Goal: Task Accomplishment & Management: Manage account settings

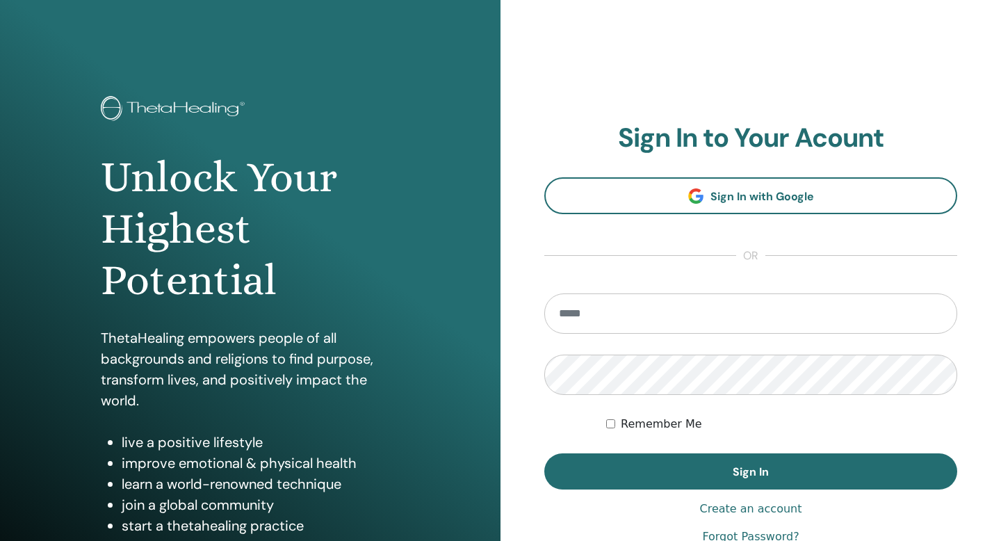
click at [603, 315] on input "email" at bounding box center [750, 313] width 413 height 40
type input "**********"
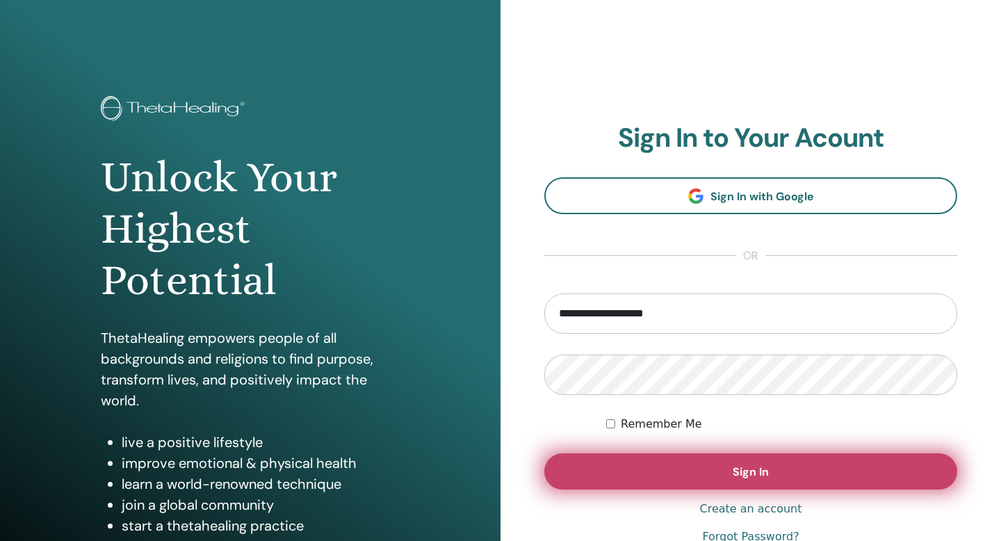
click at [641, 470] on button "Sign In" at bounding box center [750, 471] width 413 height 36
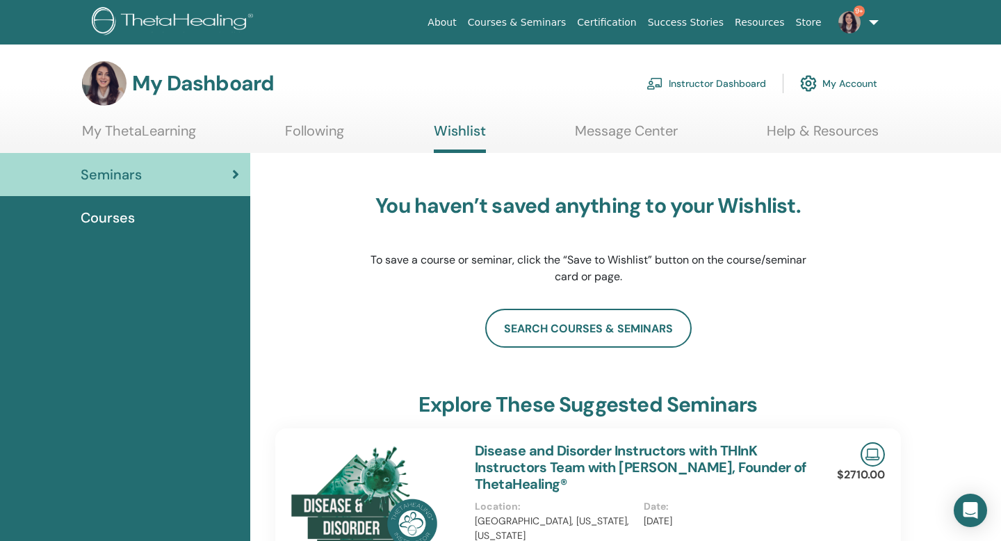
click at [698, 83] on link "Instructor Dashboard" at bounding box center [706, 83] width 120 height 31
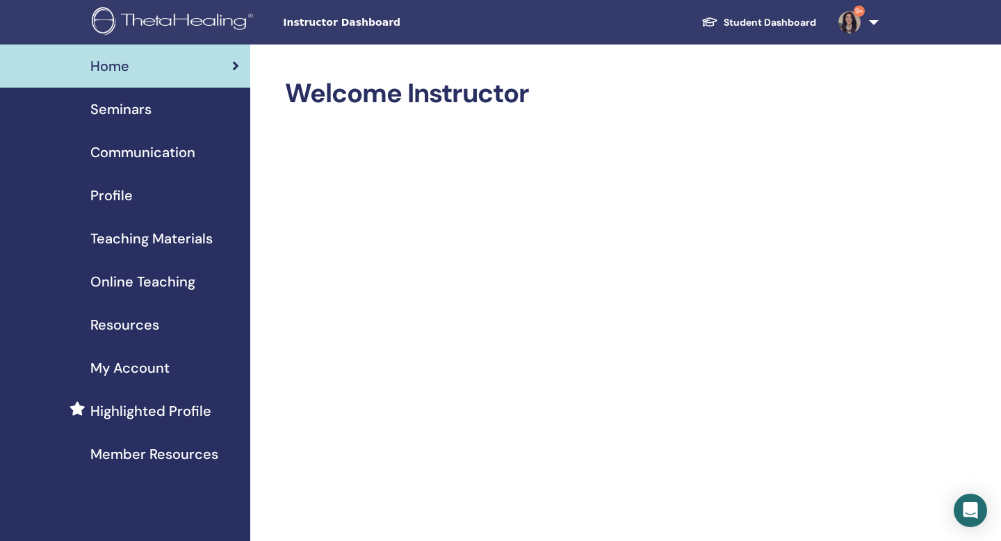
click at [141, 112] on span "Seminars" at bounding box center [120, 109] width 61 height 21
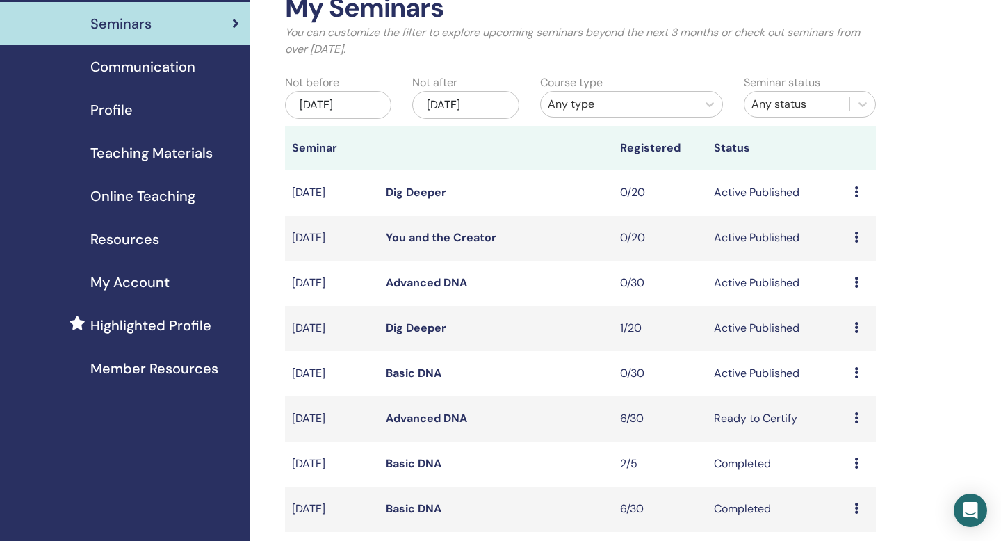
scroll to position [87, 0]
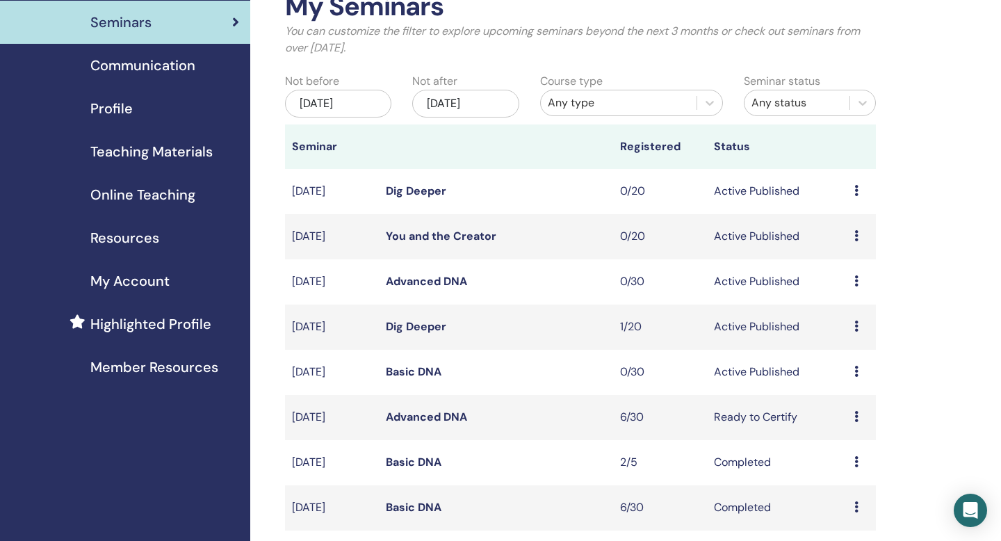
click at [422, 416] on link "Advanced DNA" at bounding box center [426, 416] width 81 height 15
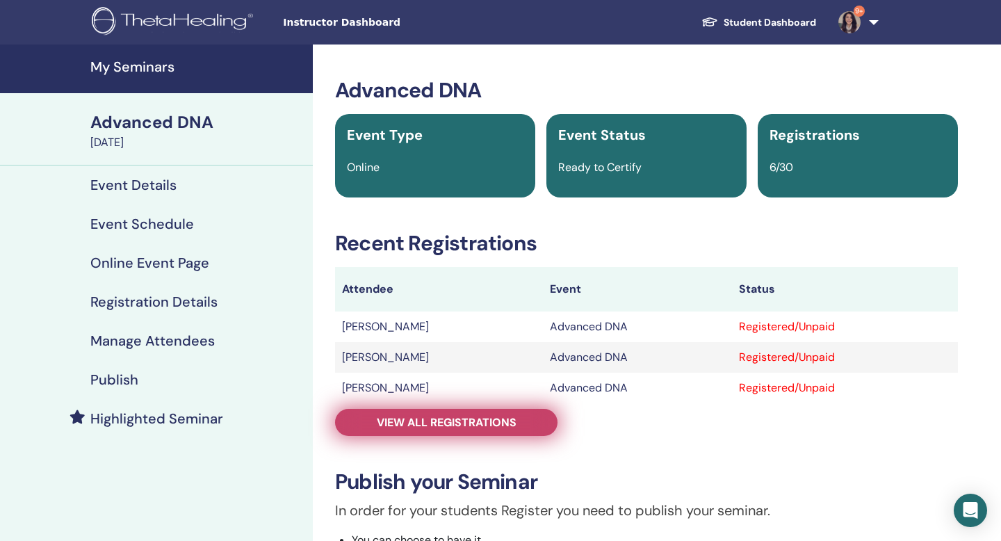
click at [474, 422] on span "View all registrations" at bounding box center [447, 422] width 140 height 15
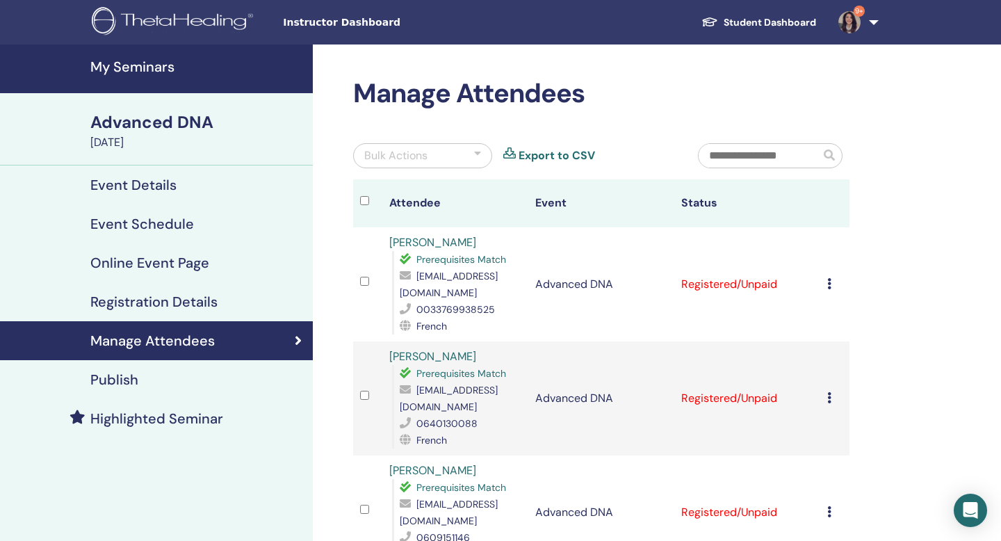
click at [824, 288] on td "Cancel Registration Do not auto-certify Mark as Paid Mark as Unpaid Mark as Abs…" at bounding box center [834, 284] width 29 height 114
click at [831, 282] on div "Cancel Registration Do not auto-certify Mark as Paid Mark as Unpaid Mark as Abs…" at bounding box center [834, 284] width 15 height 17
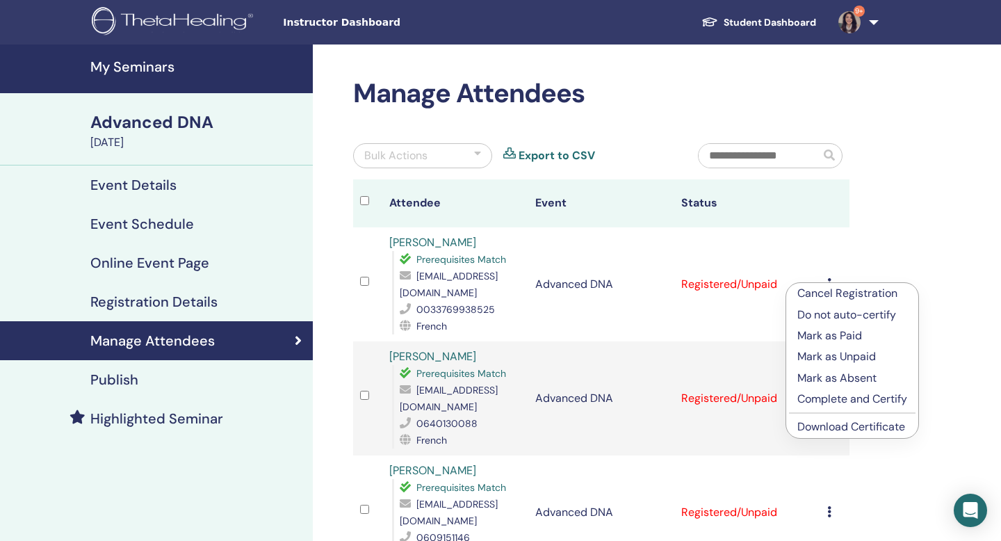
click at [835, 400] on p "Complete and Certify" at bounding box center [852, 399] width 110 height 17
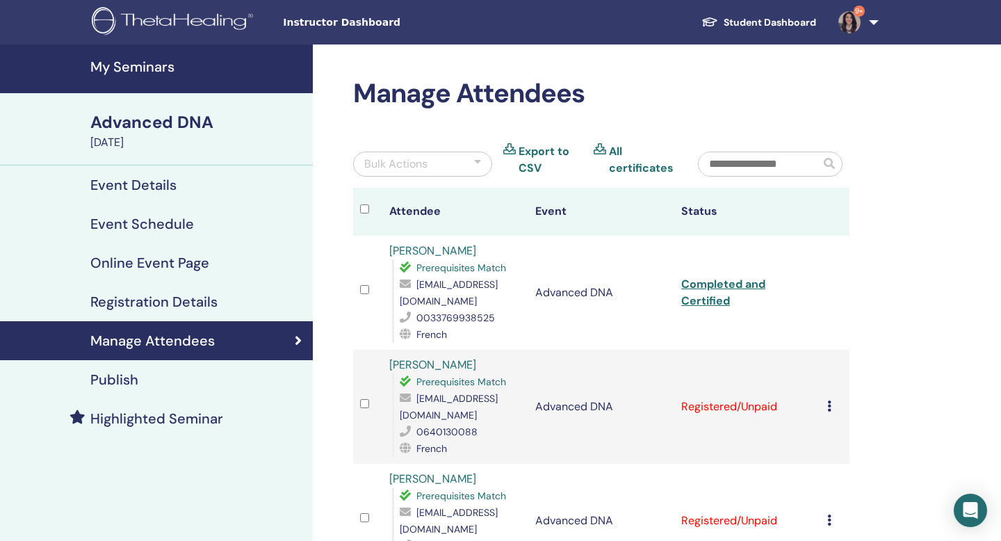
click at [832, 400] on div "Cancel Registration Do not auto-certify Mark as Paid Mark as Unpaid Mark as Abs…" at bounding box center [834, 406] width 15 height 17
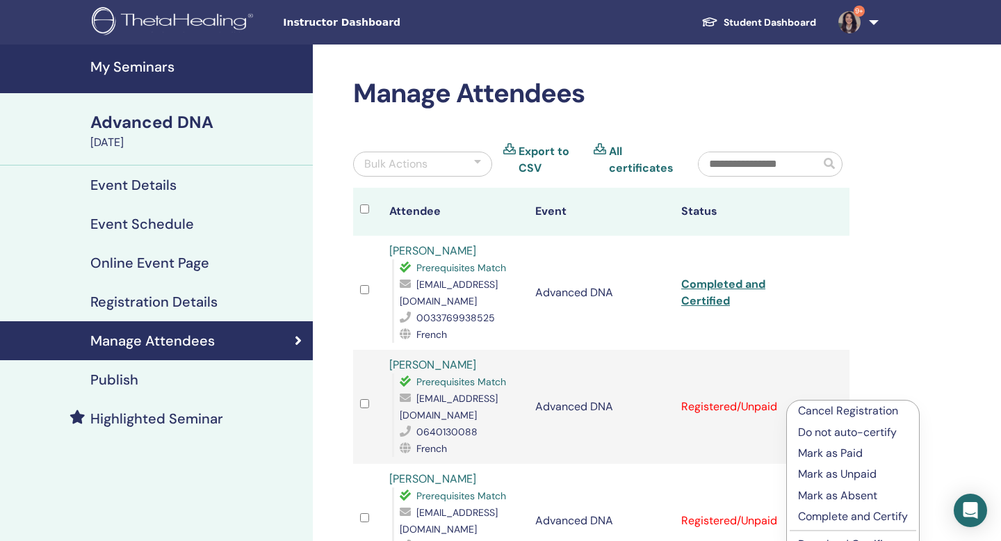
click at [837, 512] on p "Complete and Certify" at bounding box center [853, 516] width 110 height 17
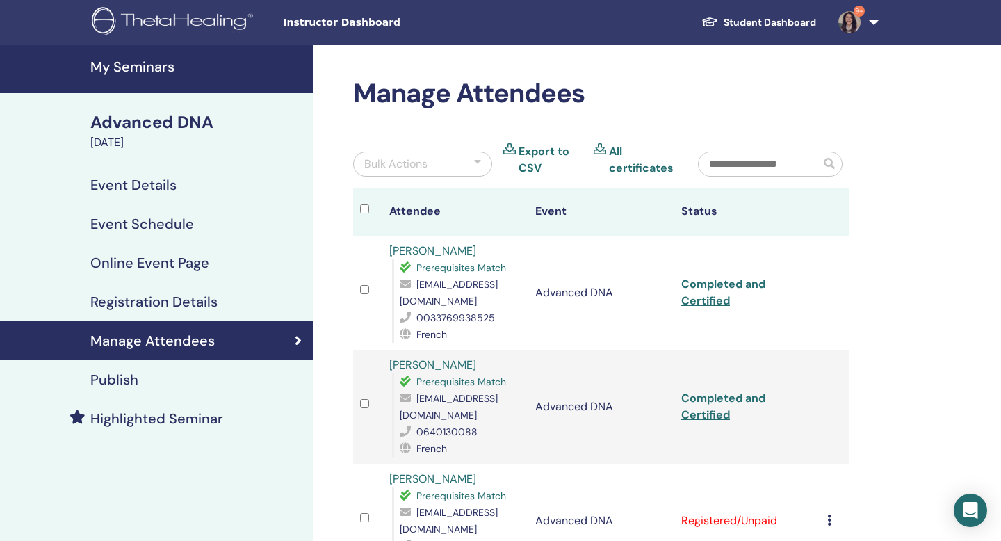
scroll to position [202, 0]
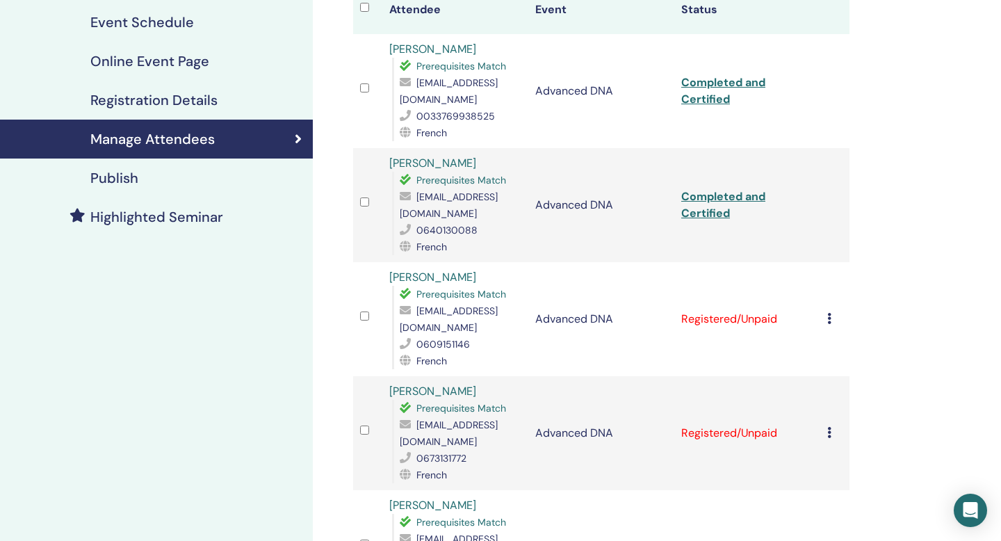
click at [830, 313] on icon at bounding box center [829, 318] width 4 height 11
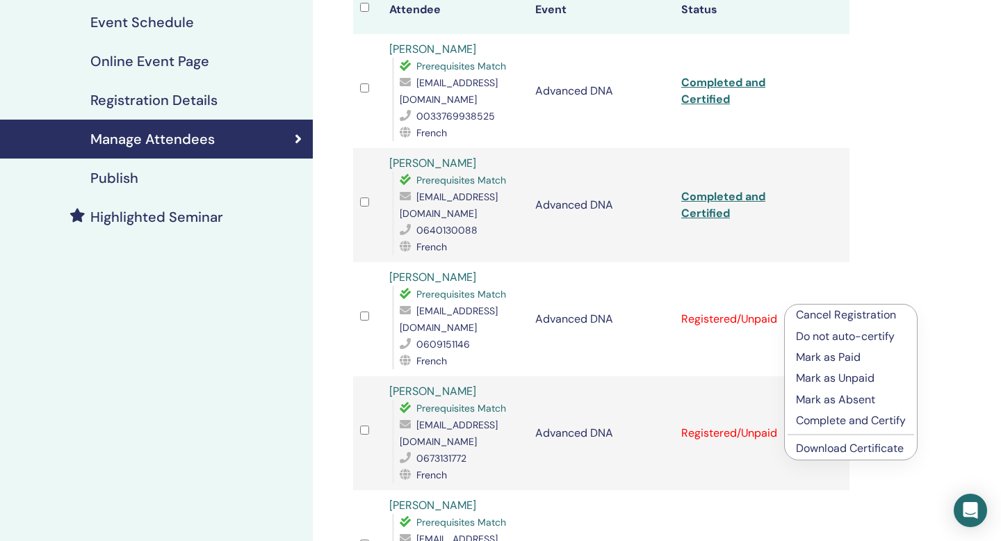
click at [816, 419] on p "Complete and Certify" at bounding box center [851, 420] width 110 height 17
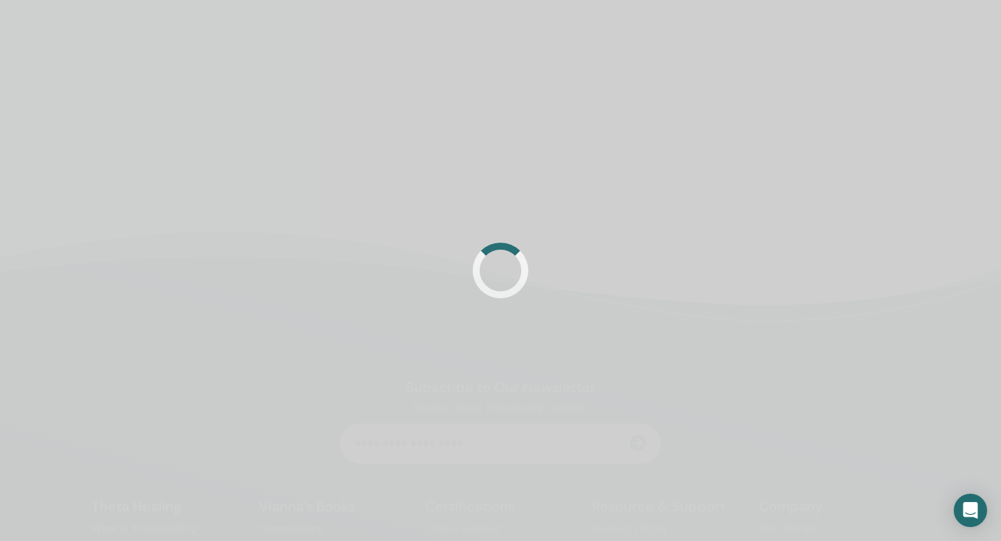
scroll to position [202, 0]
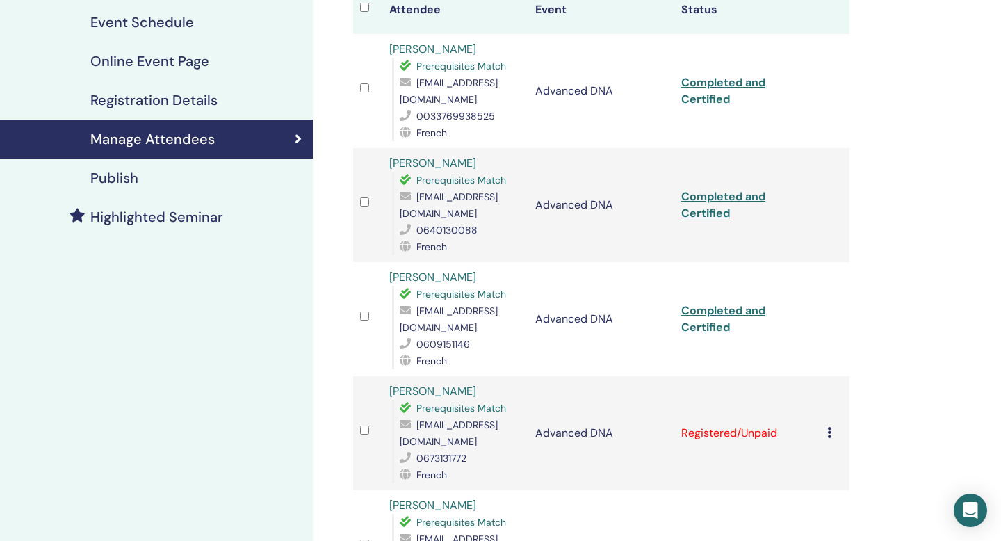
click at [827, 427] on icon at bounding box center [829, 432] width 4 height 11
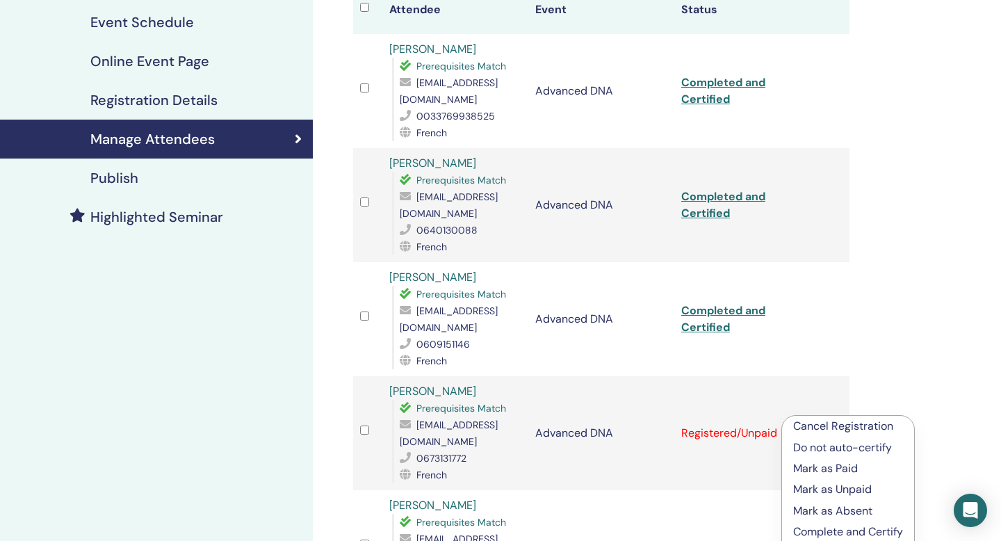
click at [817, 529] on p "Complete and Certify" at bounding box center [848, 531] width 110 height 17
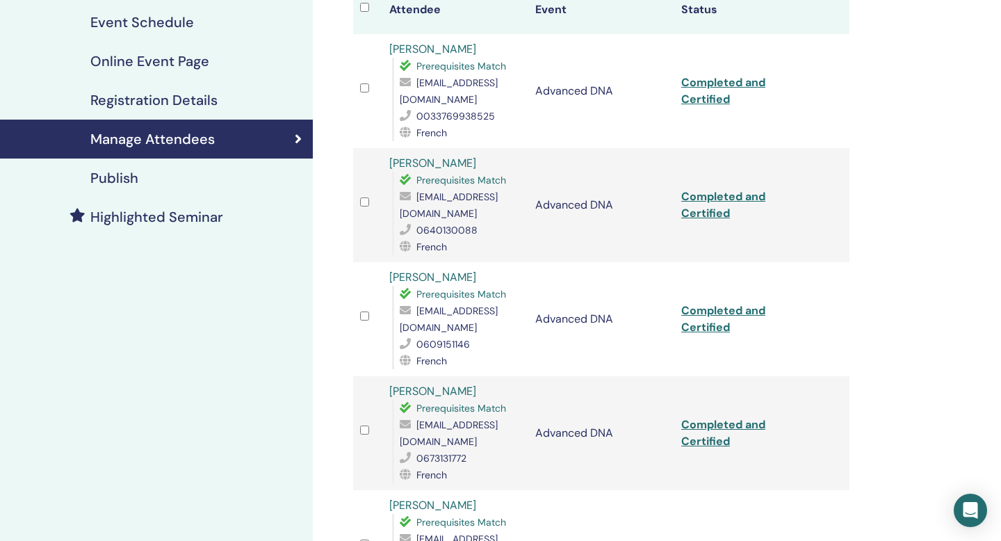
scroll to position [344, 0]
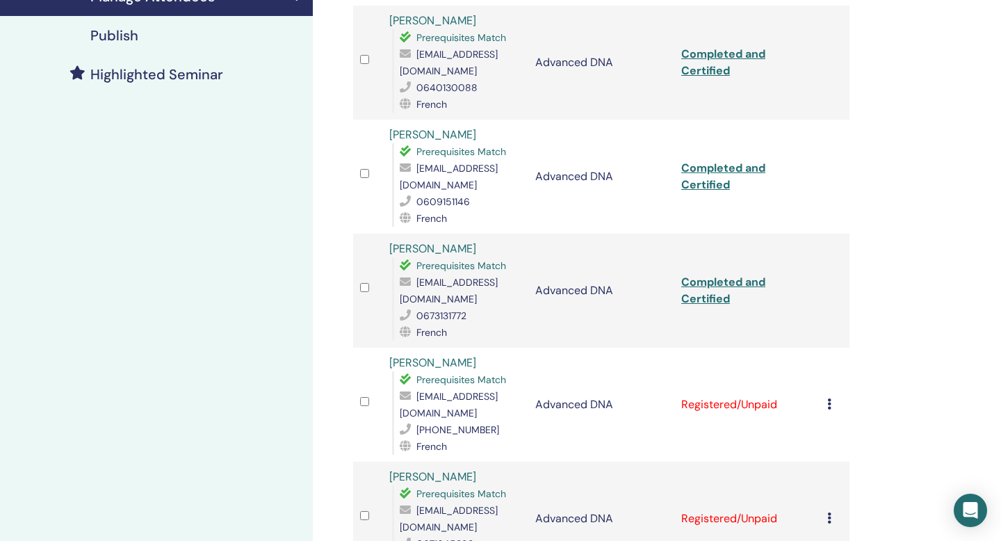
click at [827, 398] on icon at bounding box center [829, 403] width 4 height 11
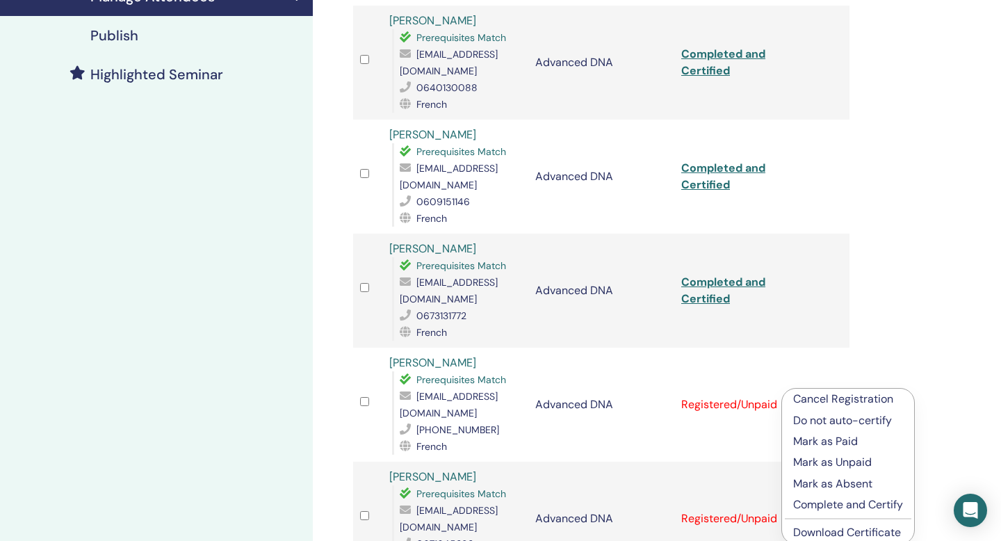
click at [814, 502] on p "Complete and Certify" at bounding box center [848, 504] width 110 height 17
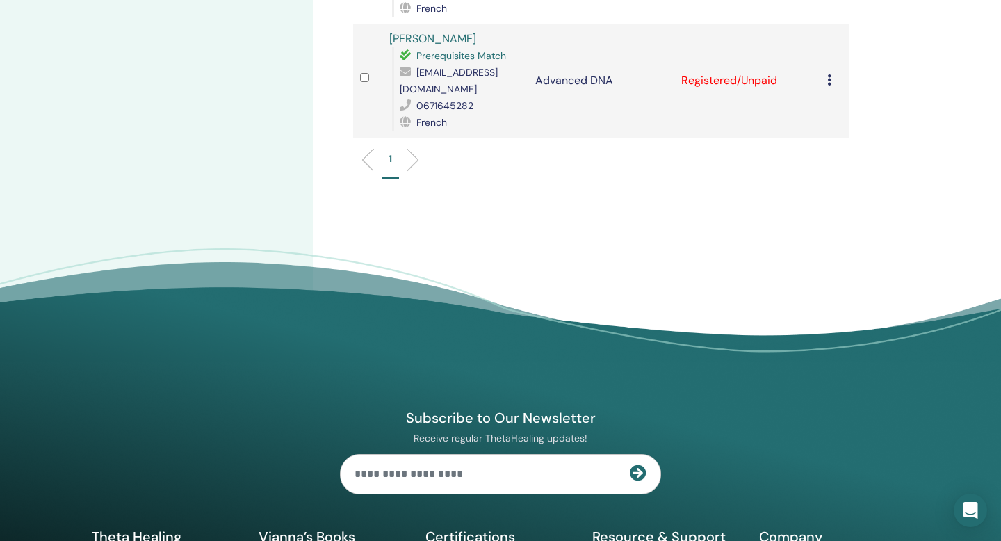
scroll to position [775, 0]
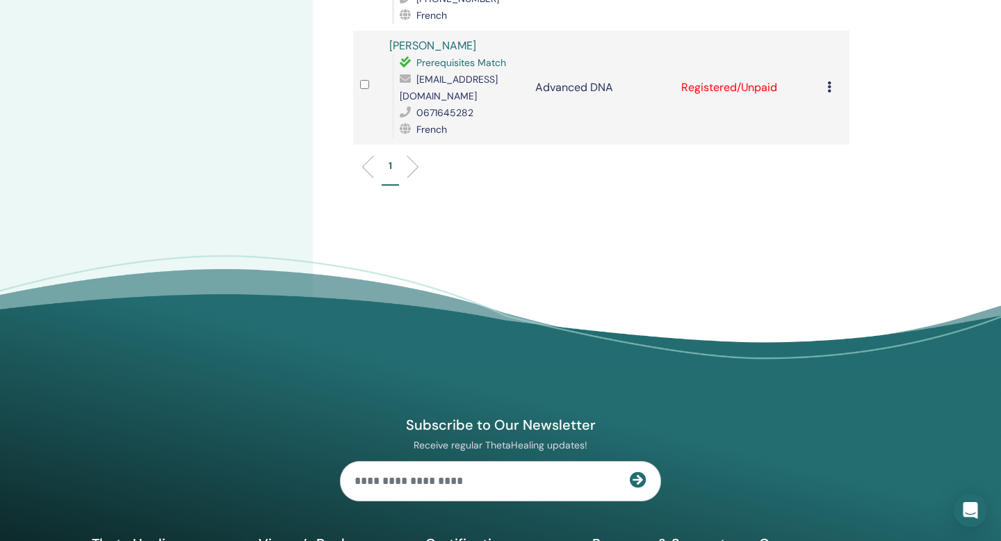
click at [830, 81] on icon at bounding box center [829, 86] width 4 height 11
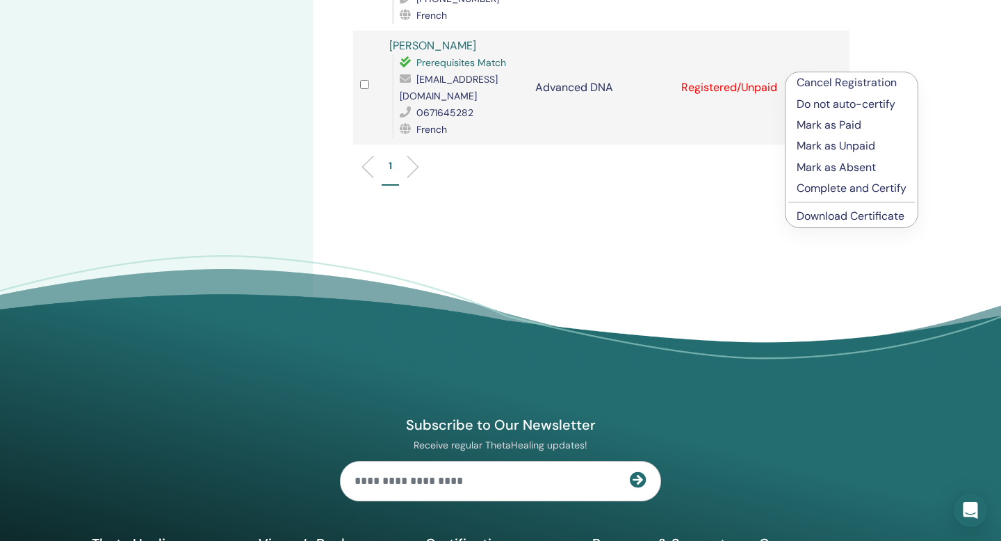
click at [819, 187] on p "Complete and Certify" at bounding box center [851, 188] width 110 height 17
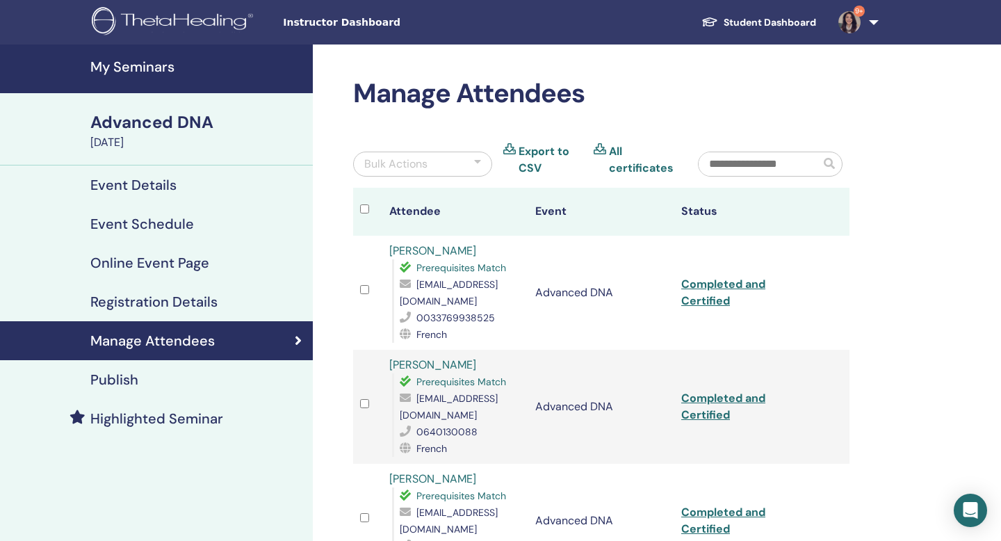
scroll to position [933, 0]
